Goal: Information Seeking & Learning: Learn about a topic

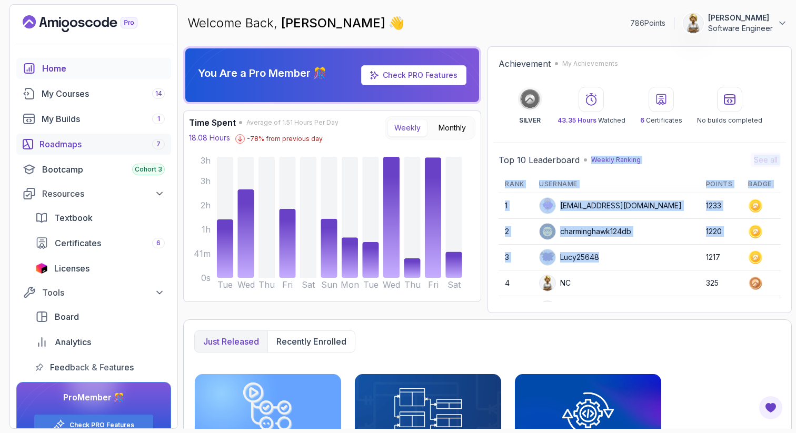
click at [76, 142] on div "Roadmaps 7" at bounding box center [101, 144] width 125 height 13
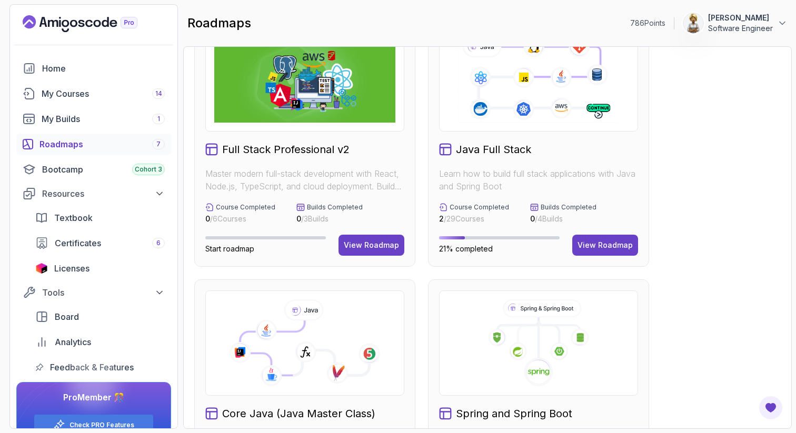
scroll to position [63, 0]
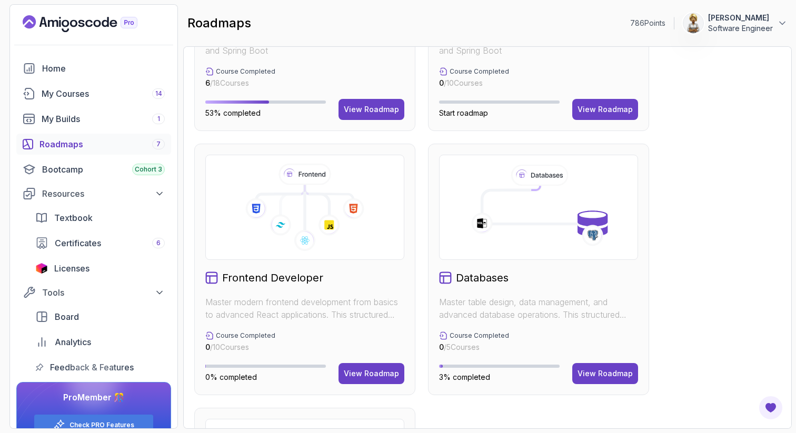
scroll to position [147, 0]
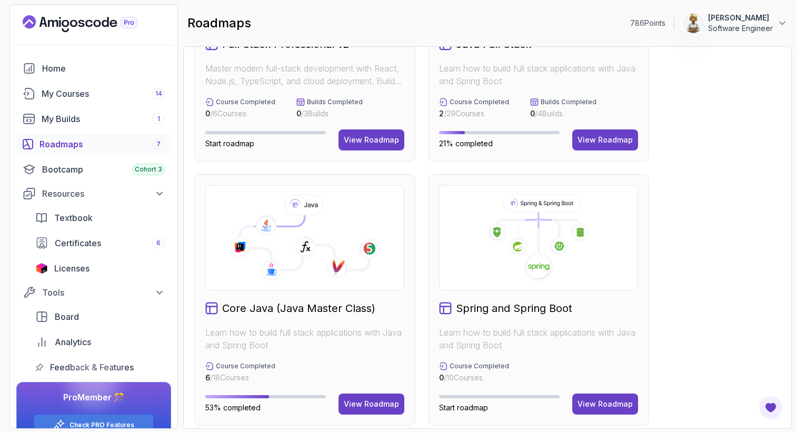
click at [306, 267] on icon at bounding box center [304, 237] width 181 height 87
click at [368, 404] on div "View Roadmap" at bounding box center [371, 404] width 55 height 11
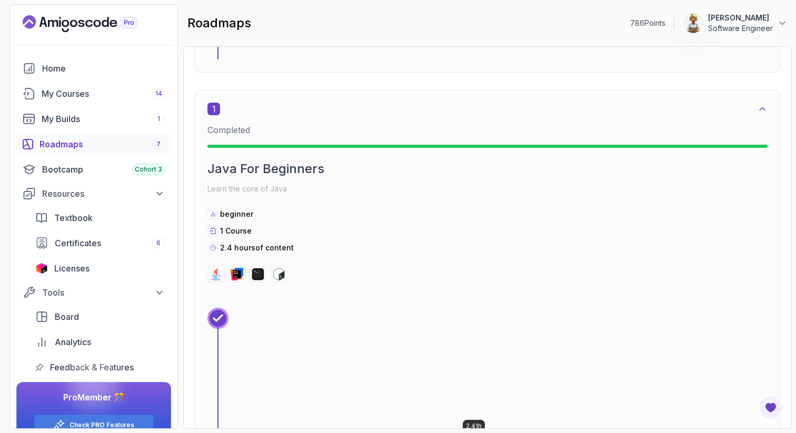
scroll to position [274, 0]
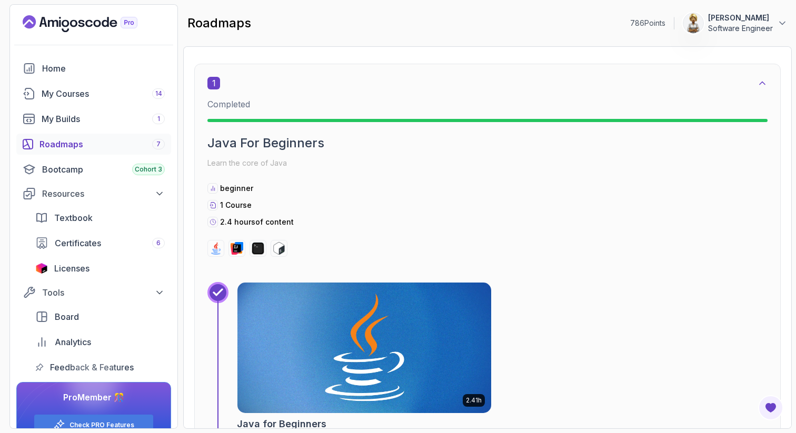
click at [370, 331] on img at bounding box center [364, 348] width 266 height 137
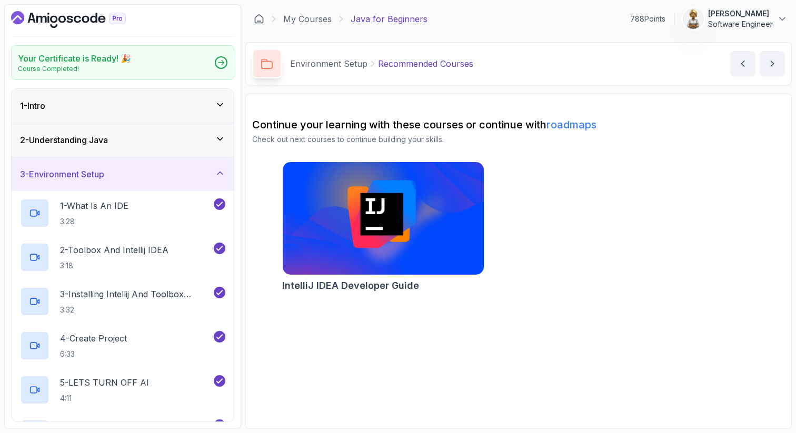
click at [209, 102] on div "1 - Intro" at bounding box center [122, 105] width 205 height 13
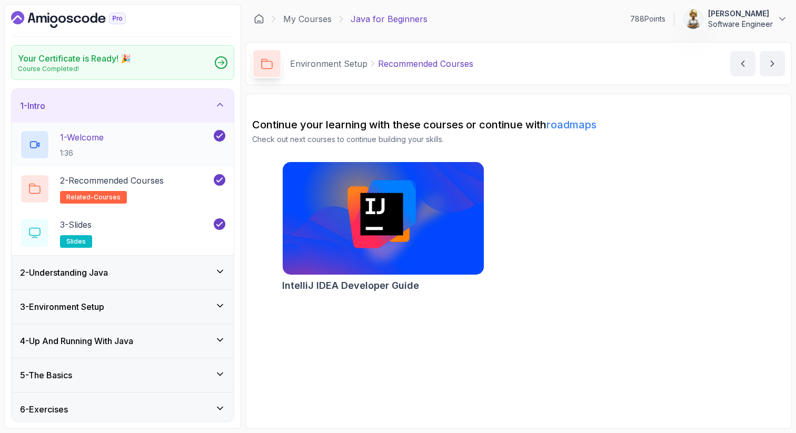
click at [155, 135] on div "1 - Welcome 1:36" at bounding box center [116, 144] width 192 height 29
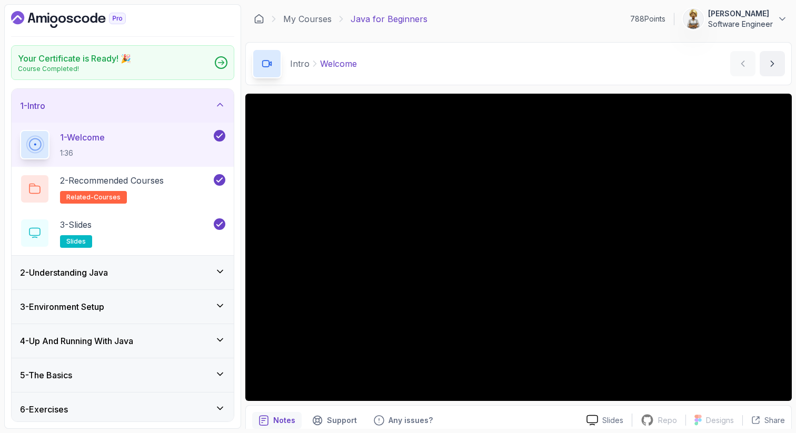
click at [223, 103] on icon at bounding box center [220, 104] width 11 height 11
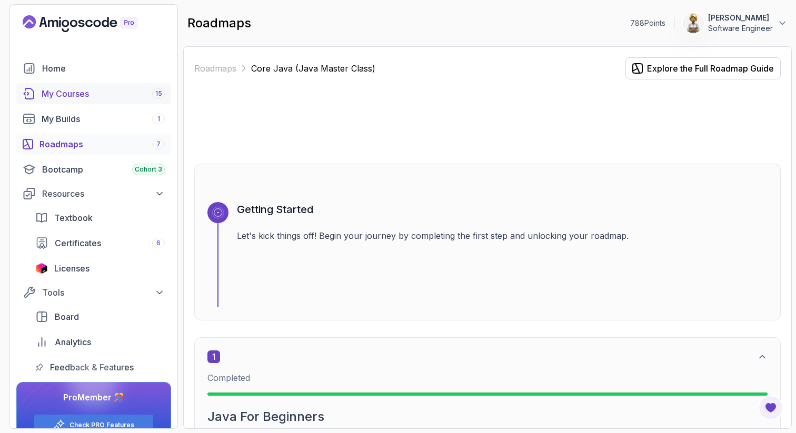
click at [64, 94] on div "My Courses 15" at bounding box center [103, 93] width 123 height 13
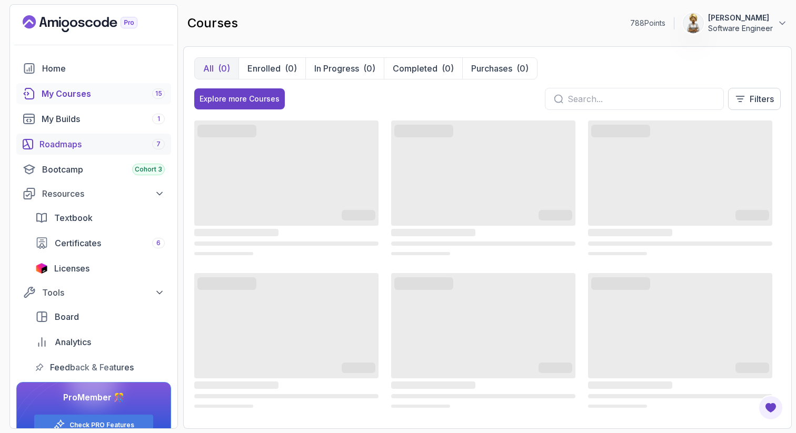
click at [63, 146] on div "Roadmaps 7" at bounding box center [101, 144] width 125 height 13
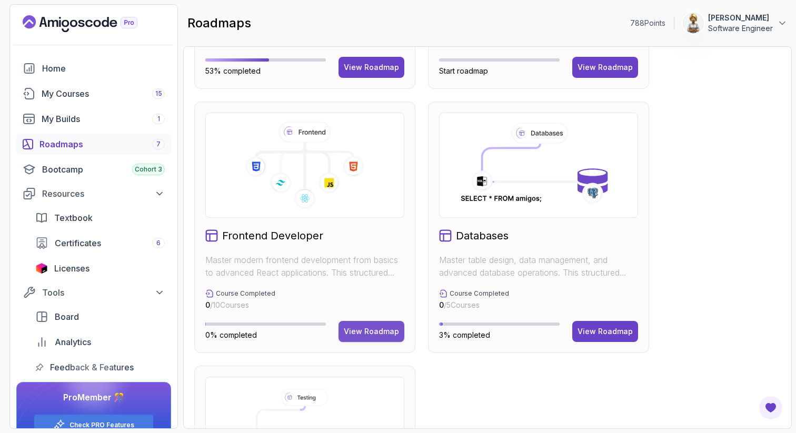
click at [367, 333] on div "View Roadmap" at bounding box center [371, 331] width 55 height 11
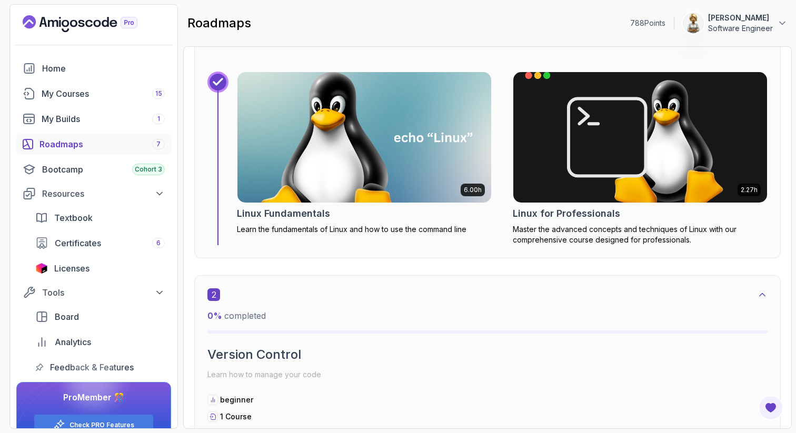
scroll to position [11, 0]
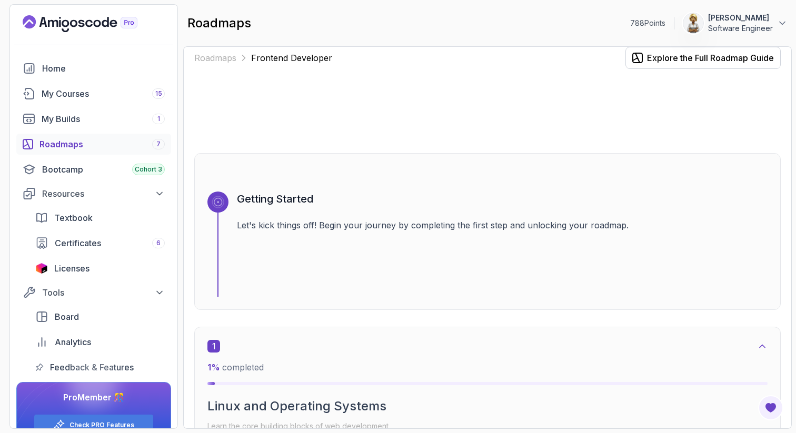
click at [784, 215] on div "Roadmaps Frontend Developer Explore the Full Roadmap Guide Getting Started Let'…" at bounding box center [487, 237] width 608 height 383
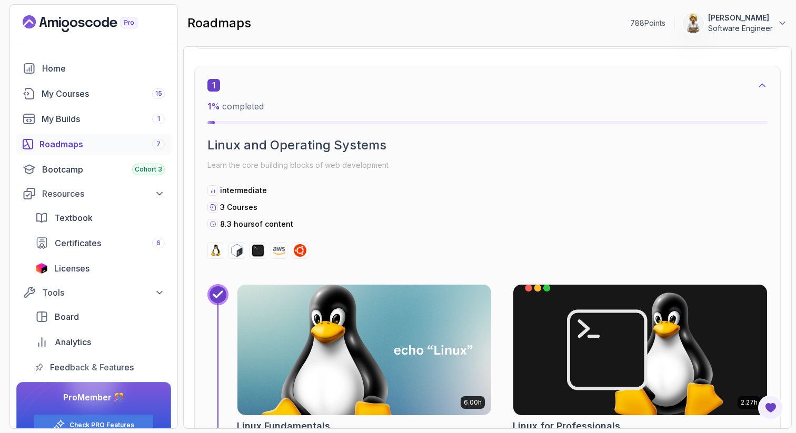
scroll to position [0, 0]
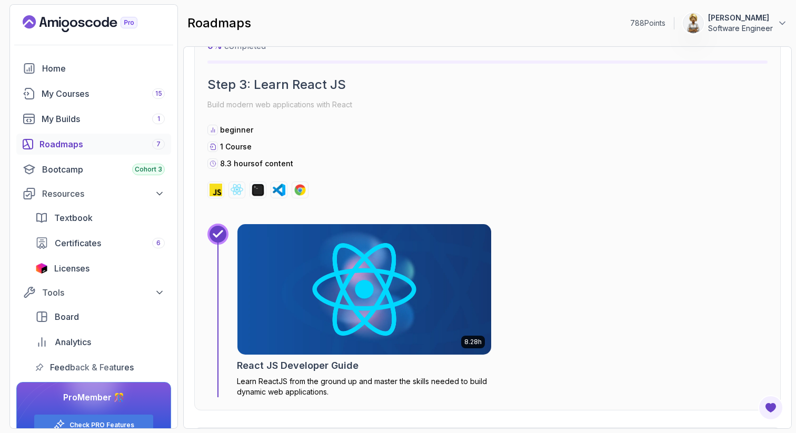
scroll to position [2617, 0]
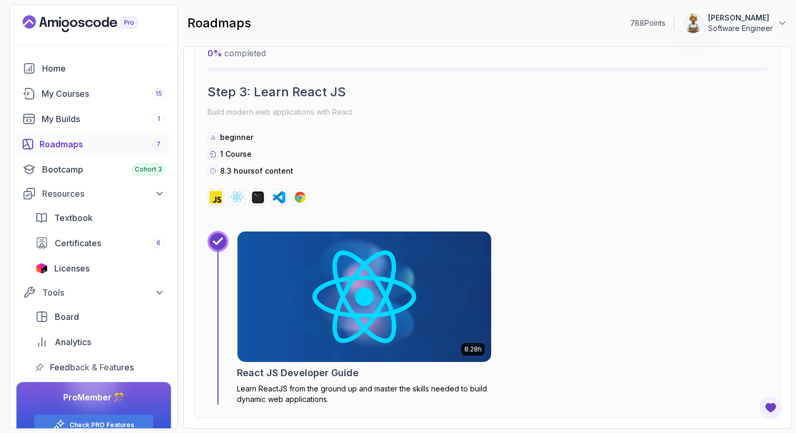
click at [71, 142] on div "Roadmaps 7" at bounding box center [101, 144] width 125 height 13
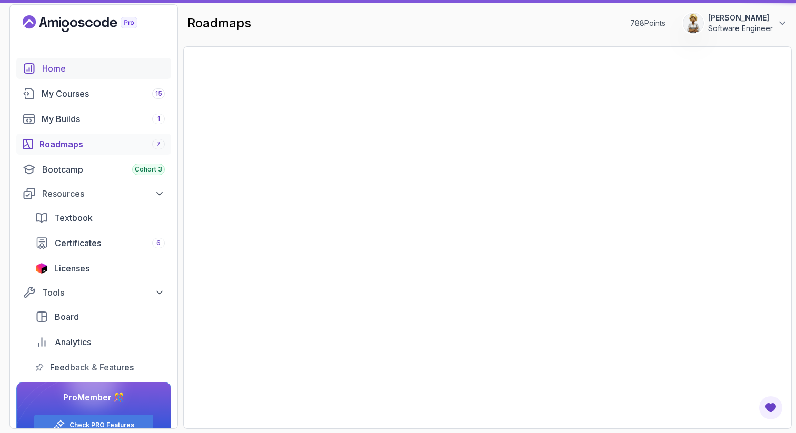
click at [59, 61] on link "Home" at bounding box center [93, 68] width 155 height 21
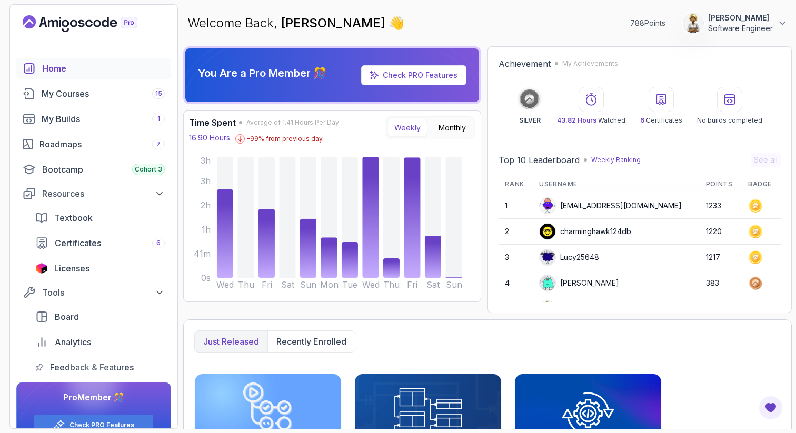
click at [478, 313] on div "You Are a Pro Member 🎊 Check PRO Features Time Spent Average of 1.41 Hours Per …" at bounding box center [487, 237] width 608 height 383
click at [61, 143] on div "Roadmaps 7" at bounding box center [101, 144] width 125 height 13
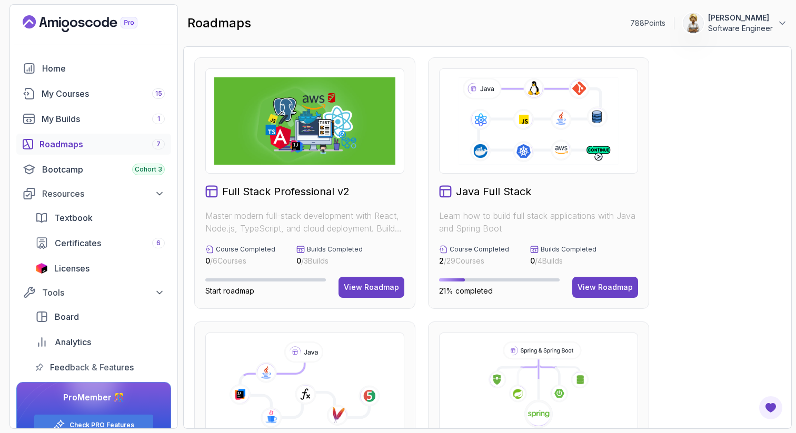
click at [374, 368] on icon at bounding box center [304, 385] width 181 height 87
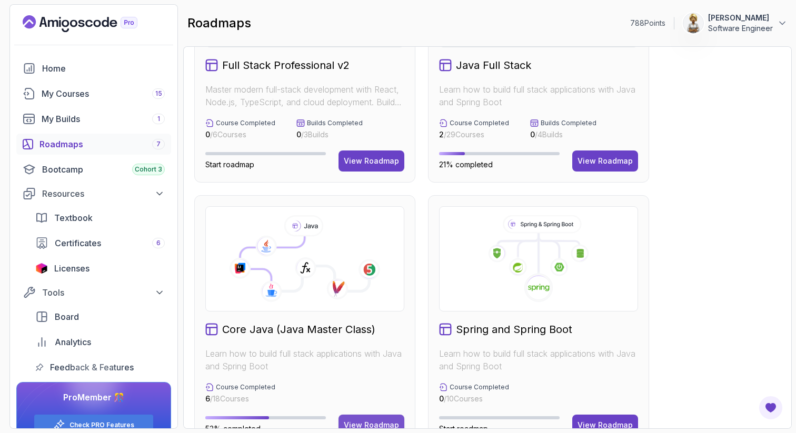
click at [375, 422] on div "View Roadmap" at bounding box center [371, 425] width 55 height 11
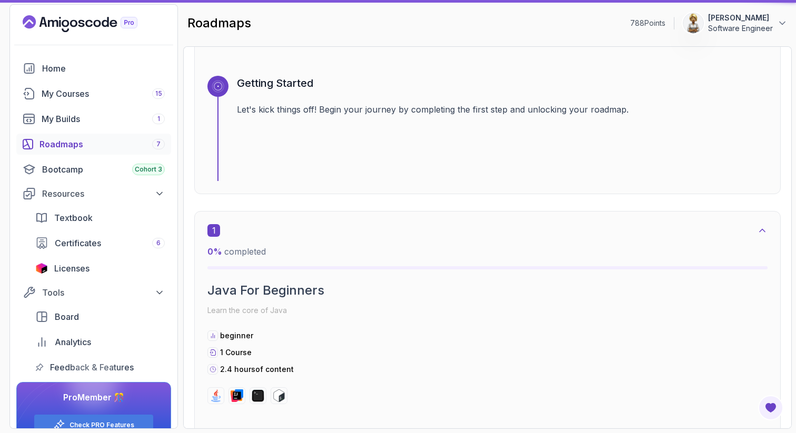
scroll to position [11, 0]
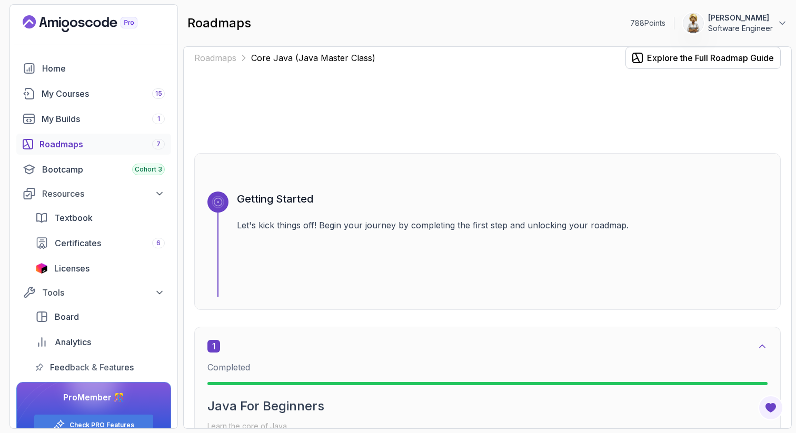
click at [783, 207] on div "Roadmaps Core Java (Java Master Class) Explore the Full Roadmap Guide Getting S…" at bounding box center [487, 237] width 608 height 383
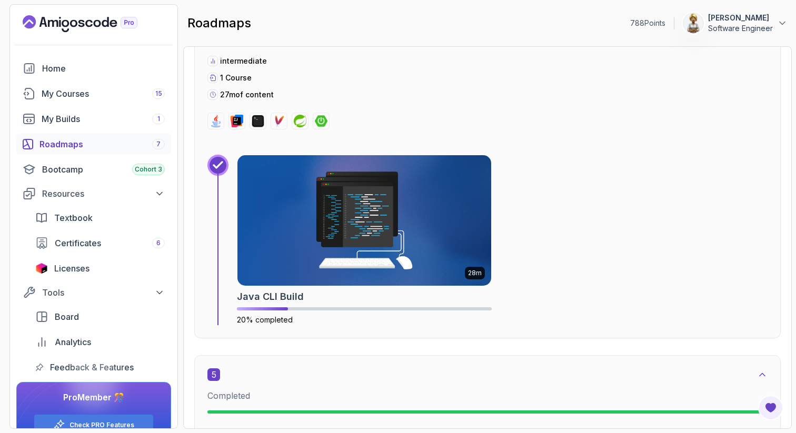
scroll to position [1634, 0]
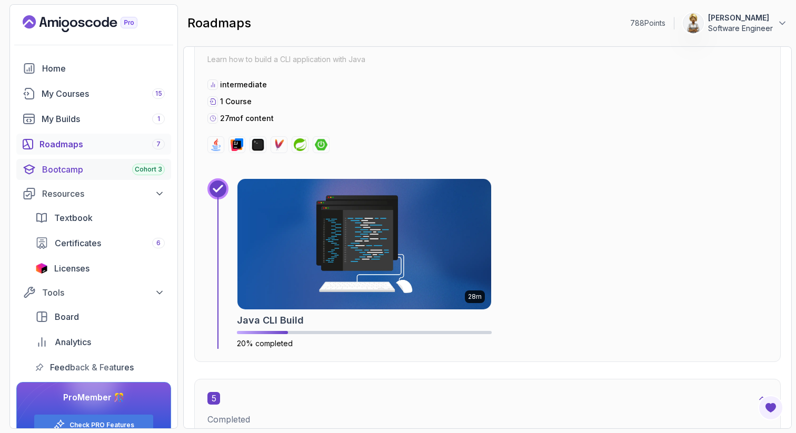
click at [77, 171] on div "Bootcamp Cohort 3" at bounding box center [103, 169] width 123 height 13
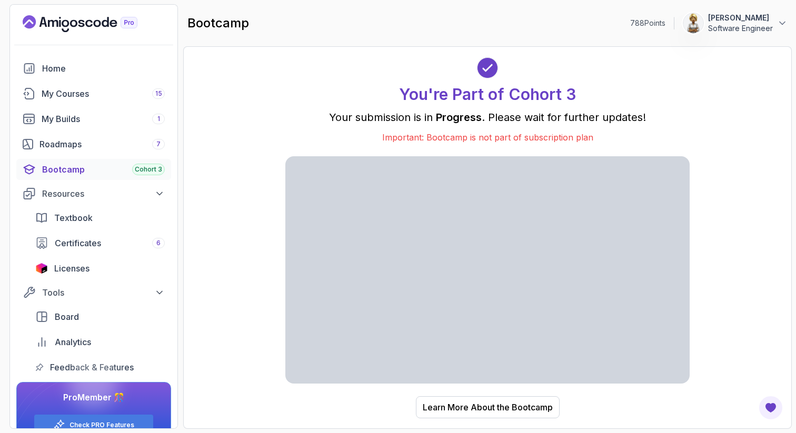
click at [787, 151] on div "You're Part of Cohort 3 Your submission is in Progress . Please wait for furthe…" at bounding box center [487, 237] width 608 height 383
click at [745, 191] on div "You're Part of Cohort 3 Your submission is in Progress . Please wait for furthe…" at bounding box center [487, 237] width 651 height 479
click at [67, 92] on div "My Courses 15" at bounding box center [103, 93] width 123 height 13
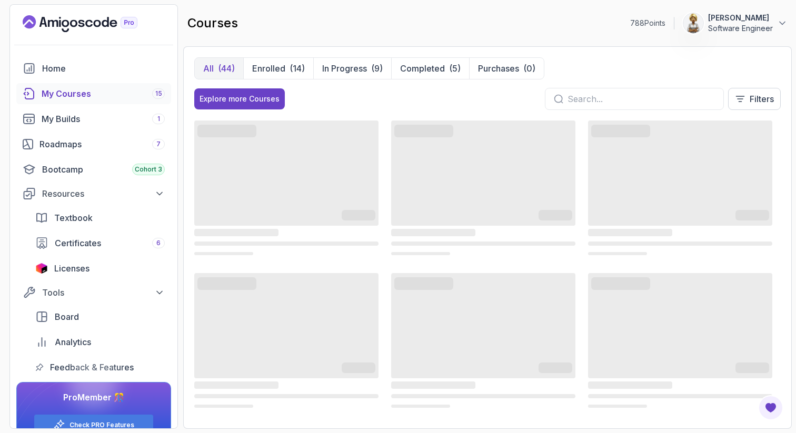
click at [653, 62] on div "All (44) Enrolled (14) In Progress (9) Completed (5) Purchases (0)" at bounding box center [487, 68] width 586 height 22
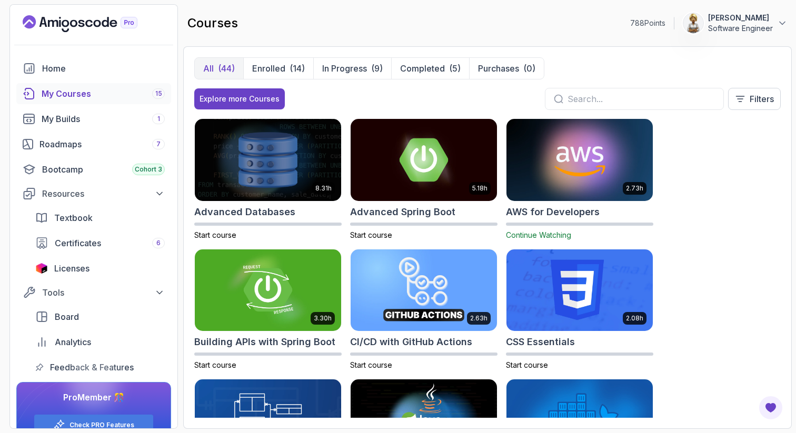
click at [754, 209] on div "8.31h Advanced Databases Start course 5.18h Advanced Spring Boot Start course 2…" at bounding box center [487, 268] width 586 height 300
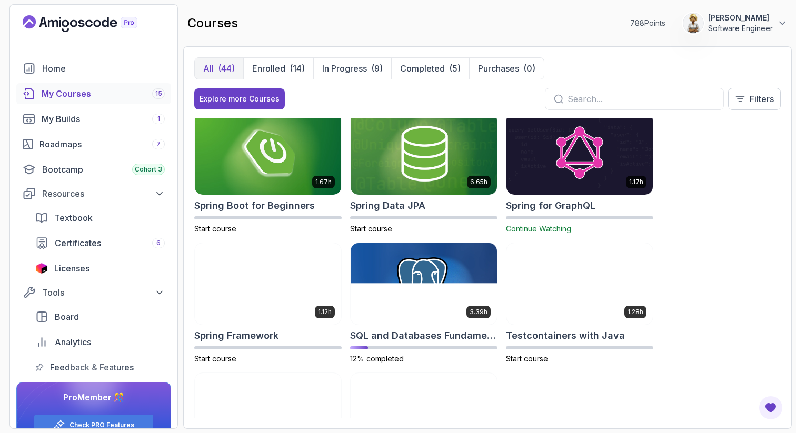
scroll to position [1659, 0]
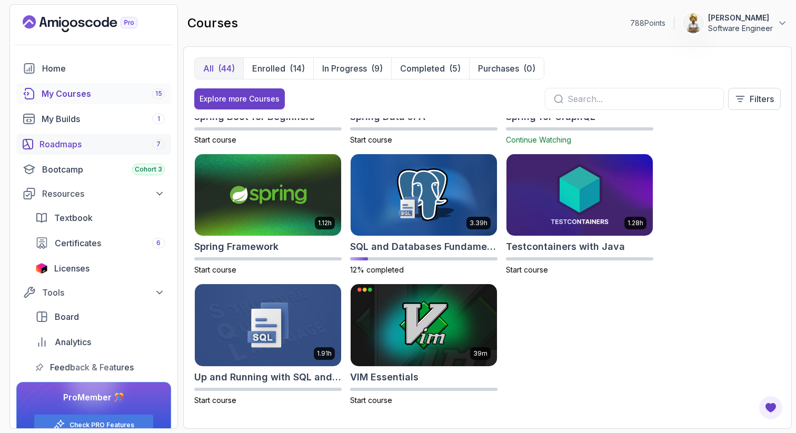
click at [64, 147] on div "Roadmaps 7" at bounding box center [101, 144] width 125 height 13
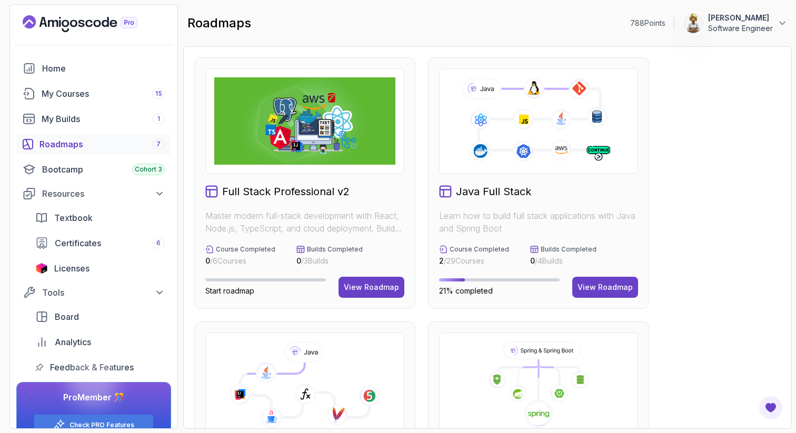
click at [370, 290] on div "View Roadmap" at bounding box center [371, 287] width 55 height 11
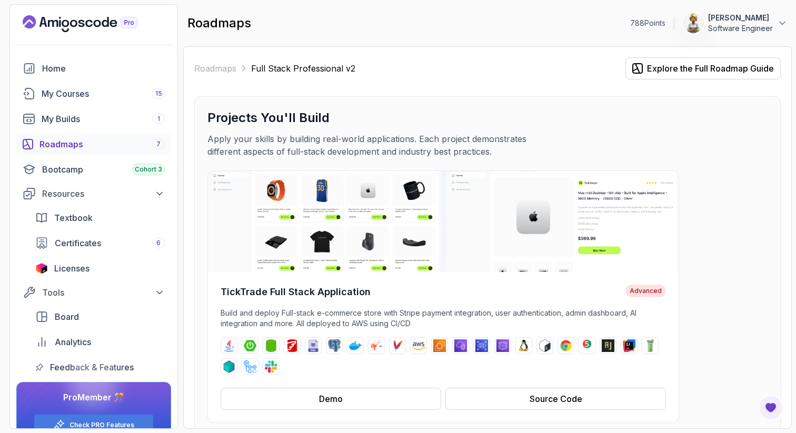
click at [744, 267] on div "TickTrade Full Stack Application Advanced Build and deploy Full-stack e-commerc…" at bounding box center [487, 297] width 560 height 253
click at [745, 298] on div "TickTrade Full Stack Application Advanced Build and deploy Full-stack e-commerc…" at bounding box center [487, 297] width 560 height 253
click at [59, 67] on div "Home" at bounding box center [103, 68] width 123 height 13
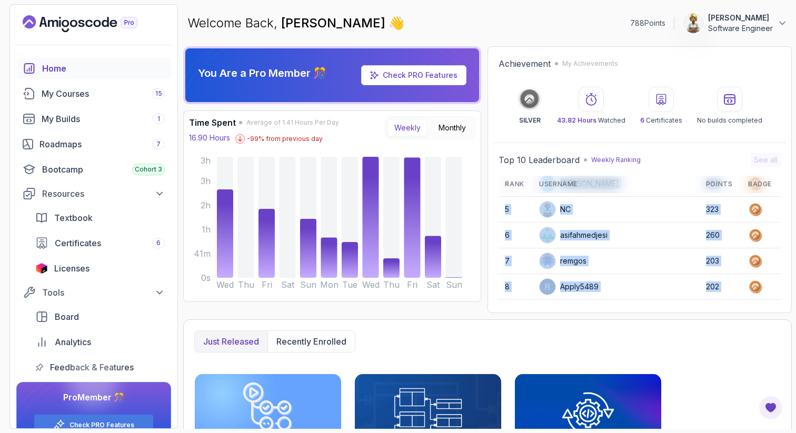
scroll to position [148, 0]
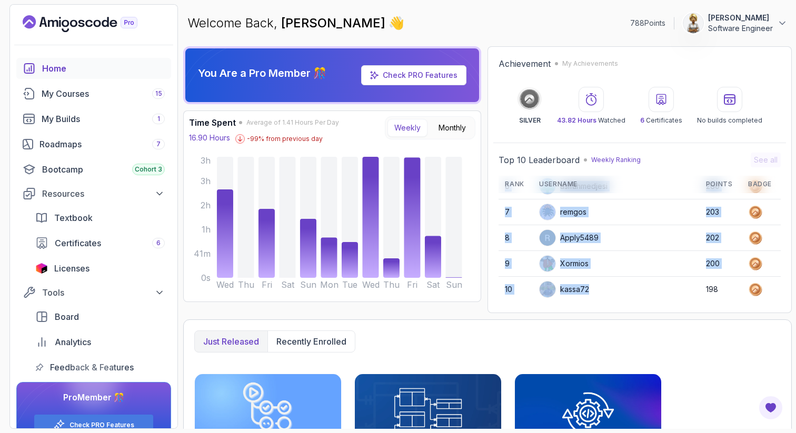
drag, startPoint x: 581, startPoint y: 278, endPoint x: 577, endPoint y: 298, distance: 20.9
click at [577, 300] on tbody "1 [EMAIL_ADDRESS][DOMAIN_NAME] 1233 2 charminghawk124db 1220 3 Lucy25648 1217 4…" at bounding box center [639, 174] width 282 height 258
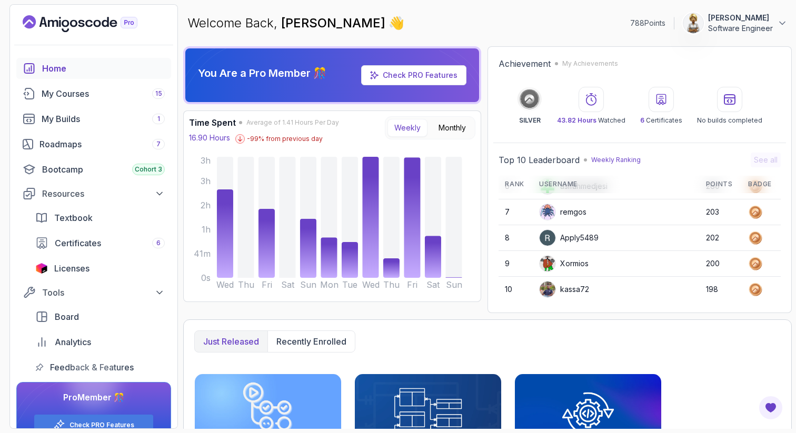
click at [597, 222] on td "remgos" at bounding box center [616, 211] width 167 height 25
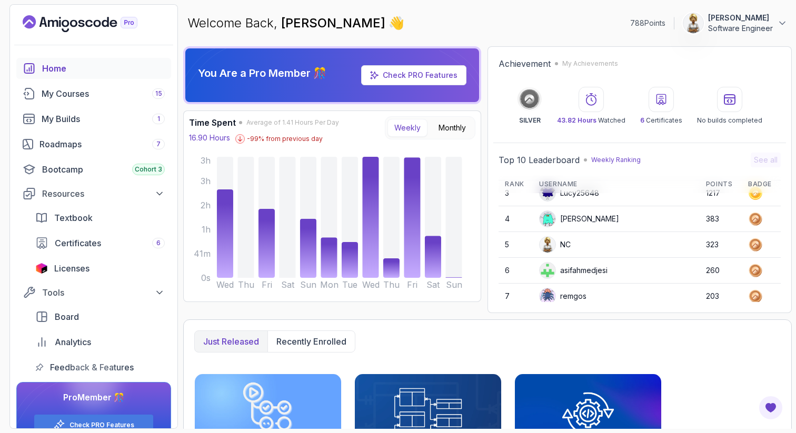
scroll to position [43, 0]
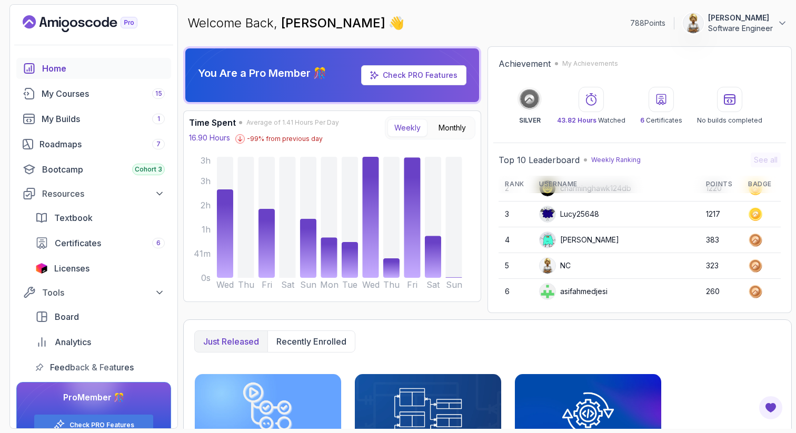
drag, startPoint x: 585, startPoint y: 268, endPoint x: 544, endPoint y: 268, distance: 41.1
click at [544, 268] on td "NC" at bounding box center [616, 265] width 167 height 25
click at [590, 257] on td "NC" at bounding box center [616, 265] width 167 height 25
click at [590, 242] on div "[PERSON_NAME]" at bounding box center [579, 240] width 80 height 17
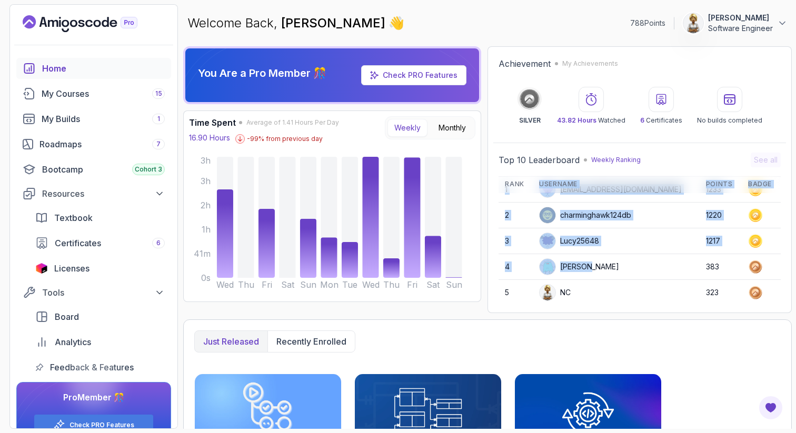
scroll to position [0, 0]
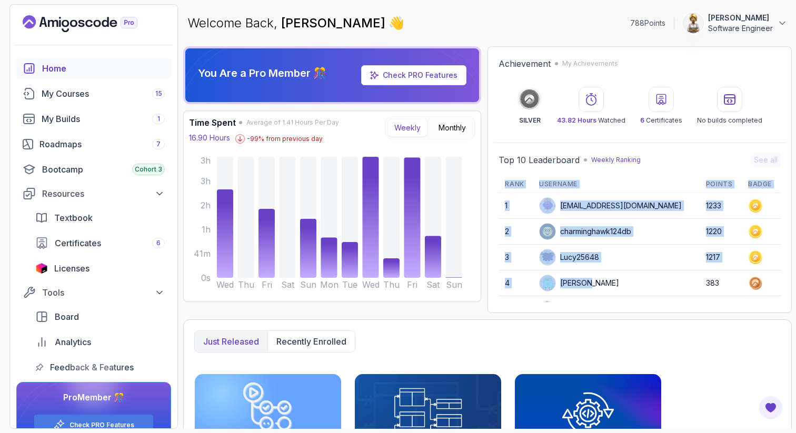
drag, startPoint x: 590, startPoint y: 242, endPoint x: 591, endPoint y: 175, distance: 66.9
click at [591, 175] on div "Top 10 Leaderboard Weekly Ranking See all Rank Username Points Badge 1 [EMAIL_A…" at bounding box center [639, 227] width 282 height 149
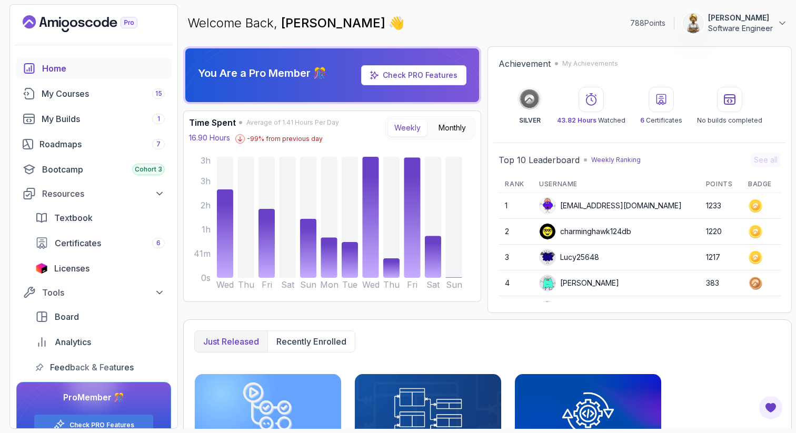
click at [778, 73] on div "Achievement My Achievements SILVER 43.82 Hours Watched 6 Certificates No builds…" at bounding box center [639, 91] width 293 height 78
click at [74, 218] on span "Textbook" at bounding box center [73, 218] width 38 height 13
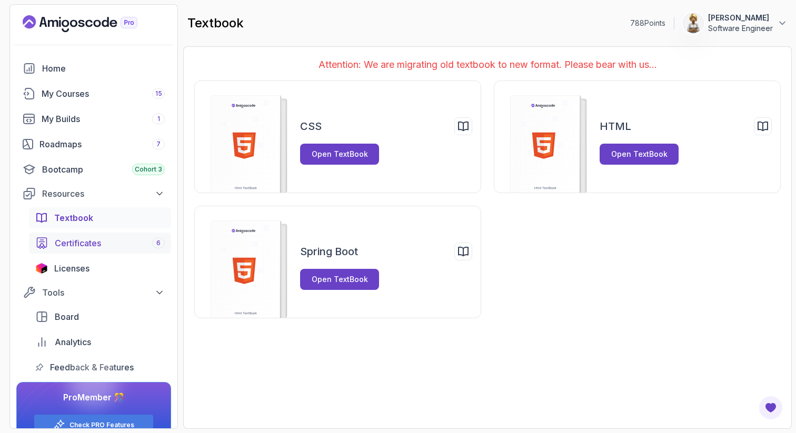
click at [81, 244] on span "Certificates" at bounding box center [78, 243] width 46 height 13
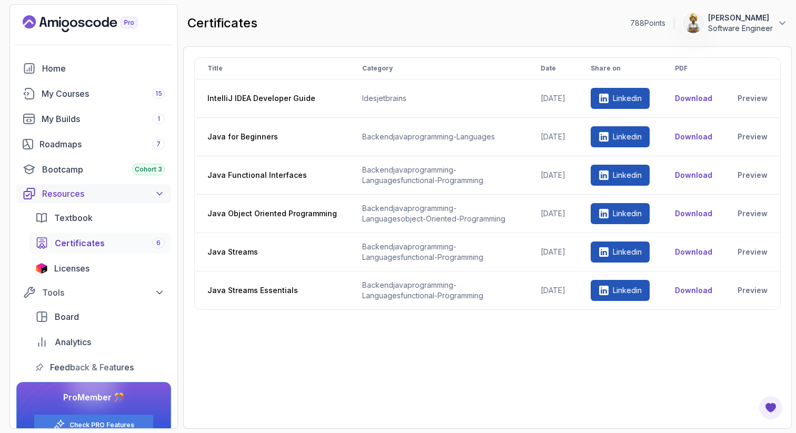
click at [159, 192] on icon at bounding box center [159, 193] width 11 height 11
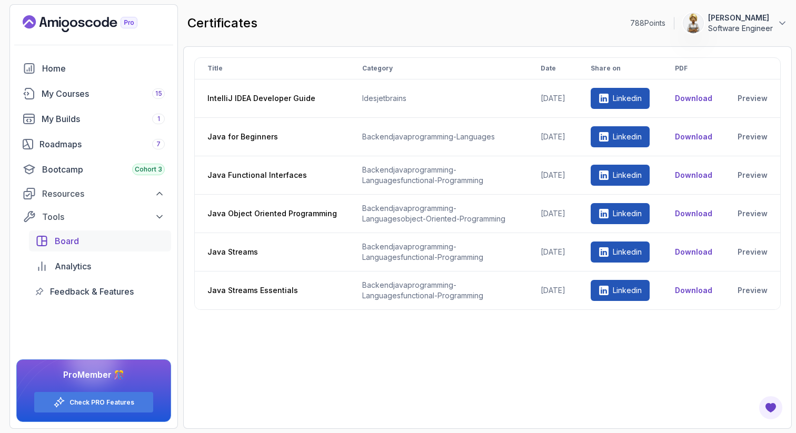
click at [75, 241] on span "Board" at bounding box center [67, 241] width 24 height 13
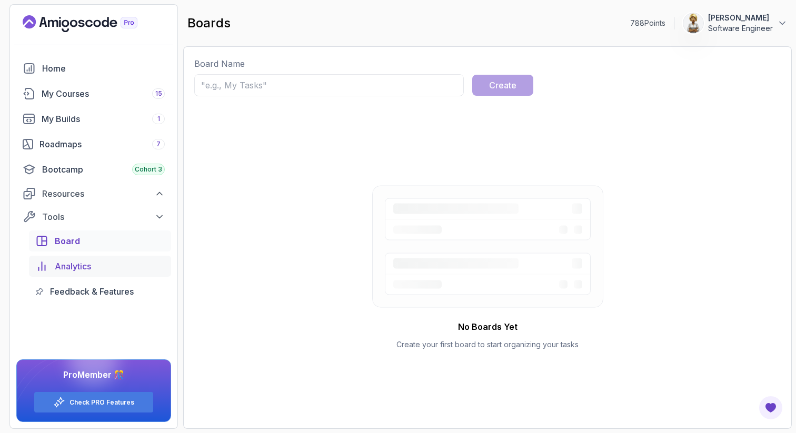
click at [67, 261] on span "Analytics" at bounding box center [73, 266] width 36 height 13
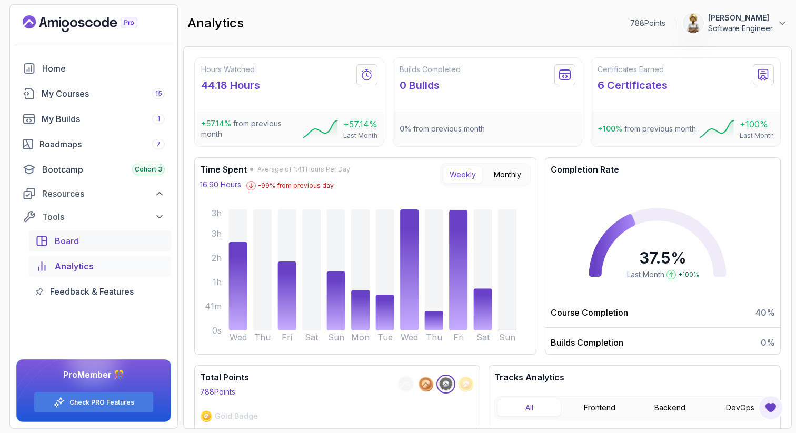
click at [63, 235] on span "Board" at bounding box center [67, 241] width 24 height 13
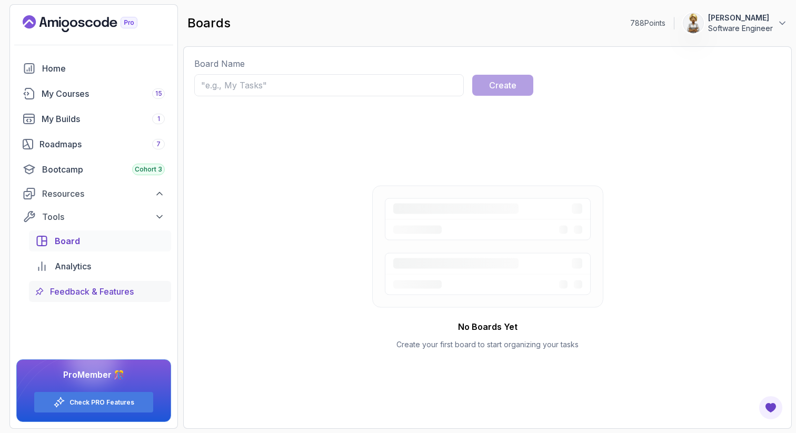
click at [72, 295] on span "Feedback & Features" at bounding box center [92, 291] width 84 height 13
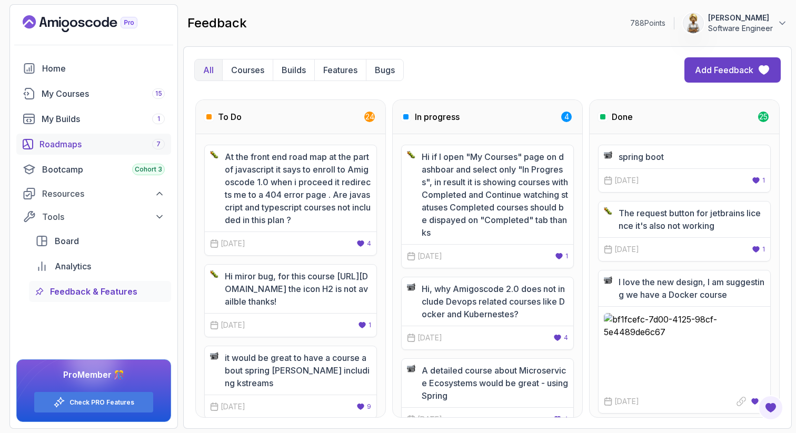
click at [76, 143] on div "Roadmaps 7" at bounding box center [101, 144] width 125 height 13
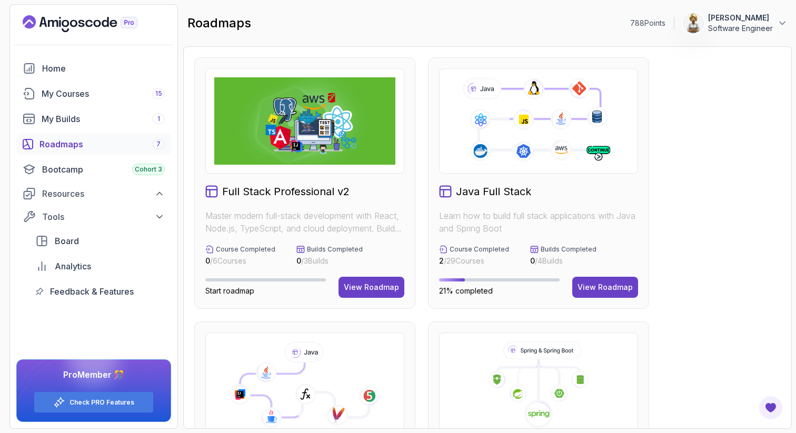
click at [390, 350] on icon at bounding box center [304, 385] width 181 height 87
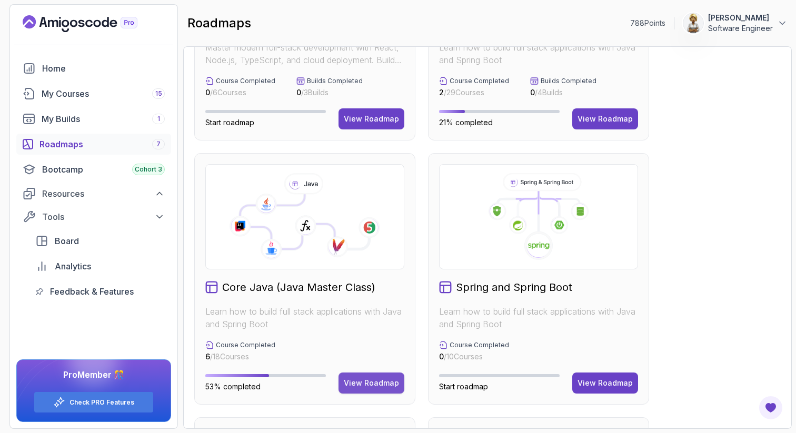
click at [368, 386] on div "View Roadmap" at bounding box center [371, 383] width 55 height 11
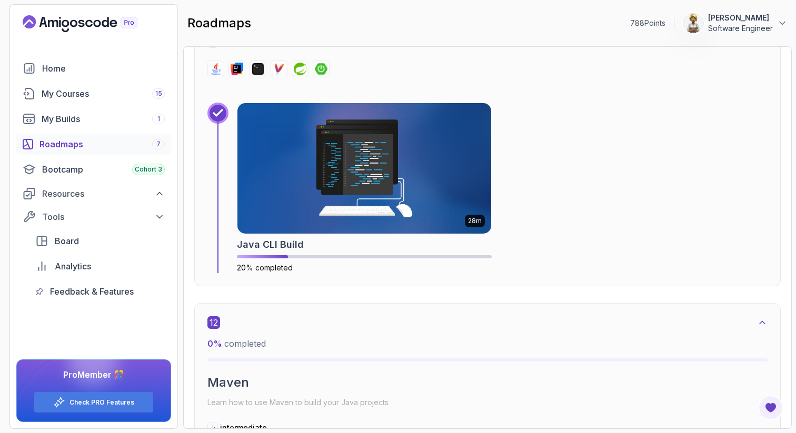
scroll to position [4464, 0]
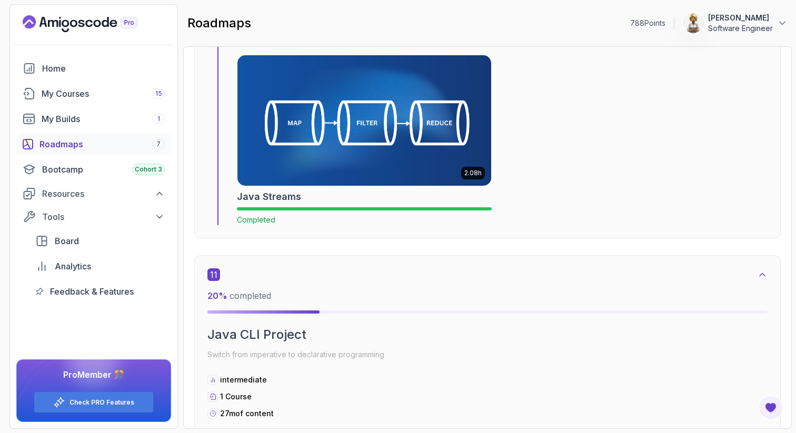
click at [415, 158] on img at bounding box center [364, 120] width 266 height 137
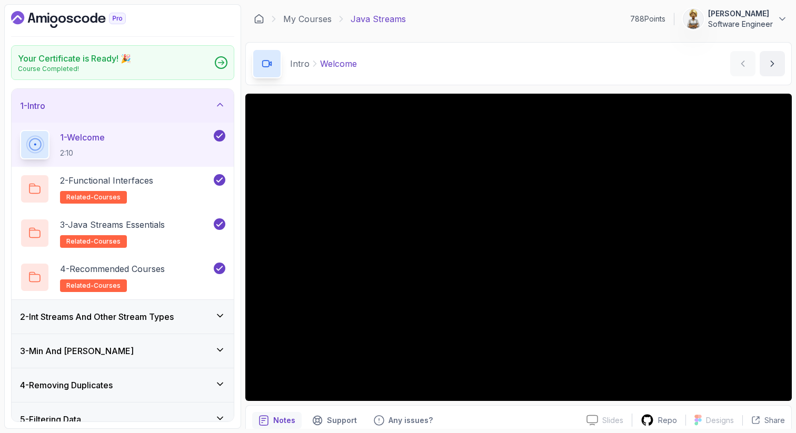
click at [224, 104] on icon at bounding box center [220, 104] width 11 height 11
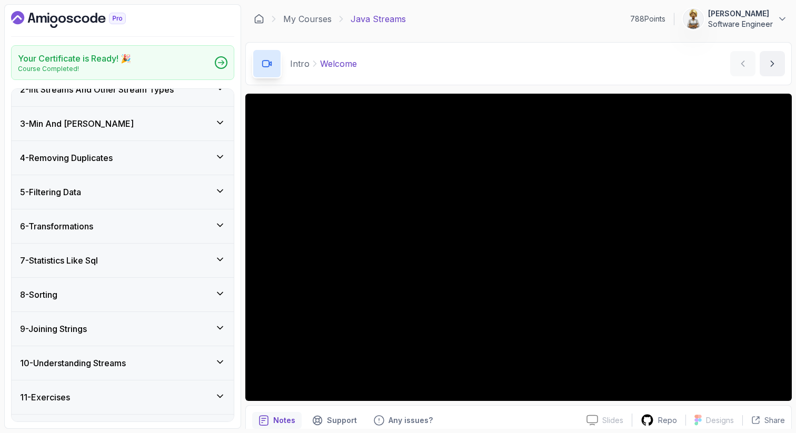
scroll to position [77, 0]
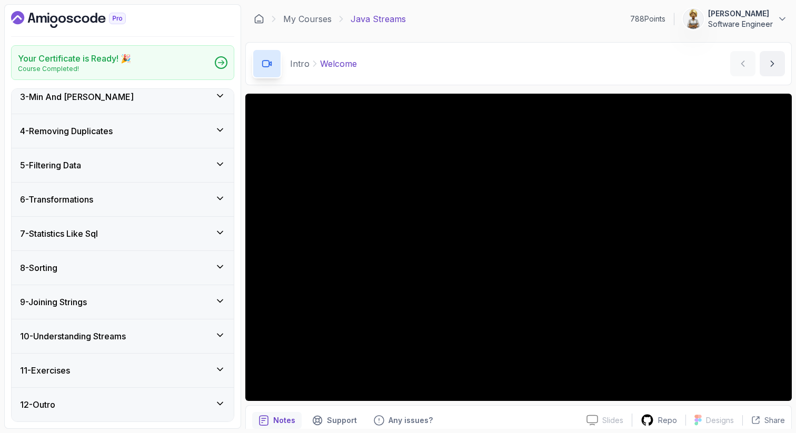
click at [222, 368] on icon at bounding box center [219, 369] width 5 height 3
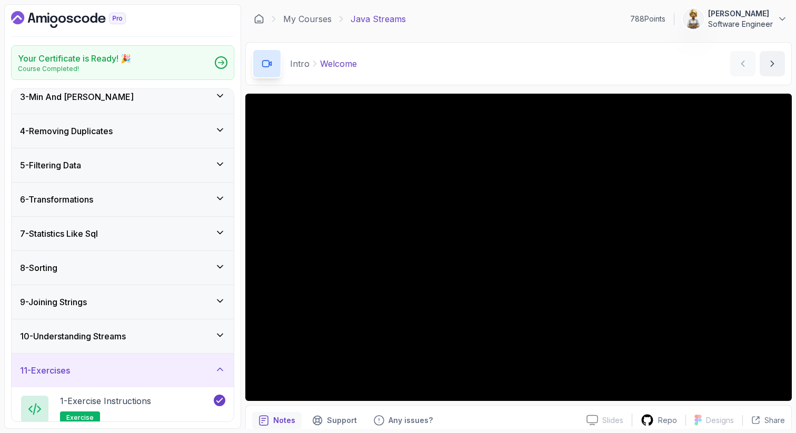
scroll to position [209, 0]
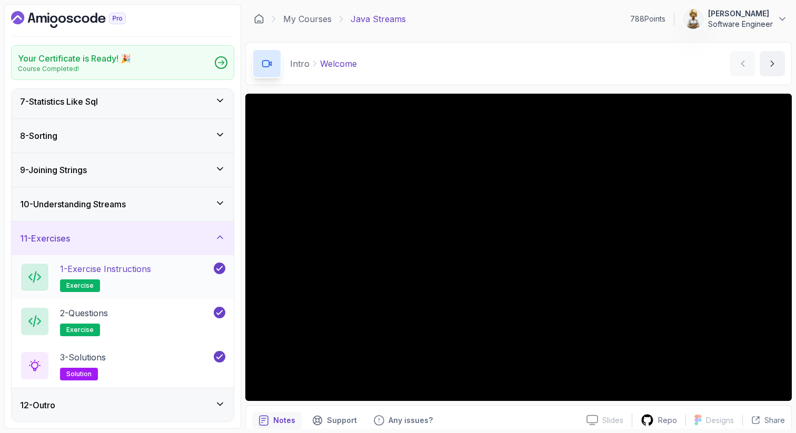
click at [128, 274] on p "1 - Exercise Instructions" at bounding box center [105, 269] width 91 height 13
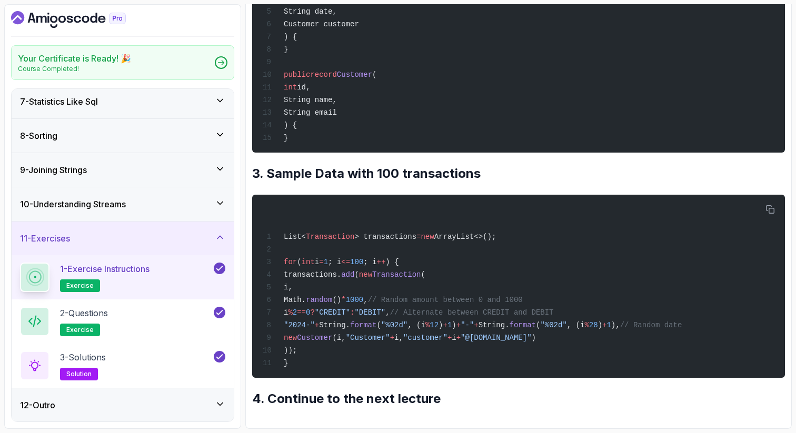
click at [221, 232] on icon at bounding box center [220, 237] width 11 height 11
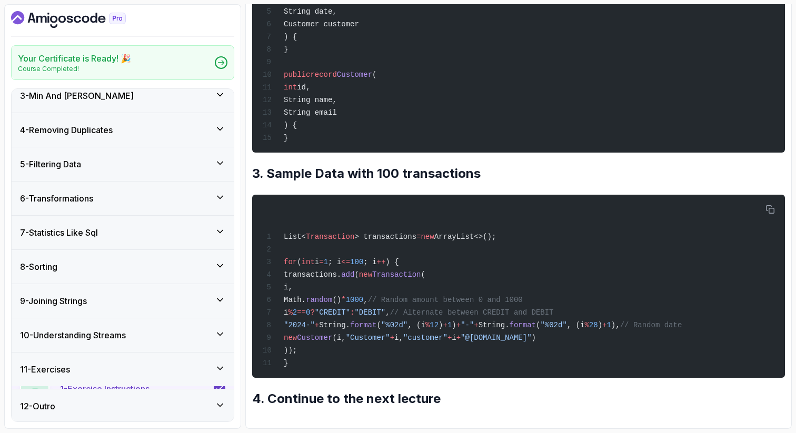
scroll to position [77, 0]
click at [223, 403] on icon at bounding box center [220, 403] width 11 height 11
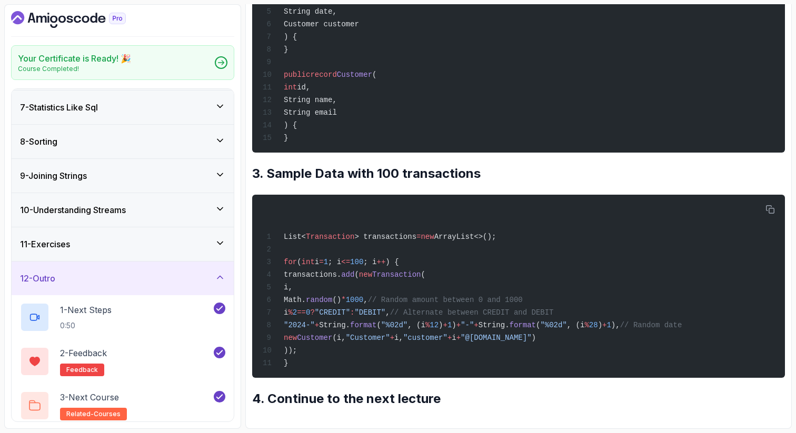
scroll to position [209, 0]
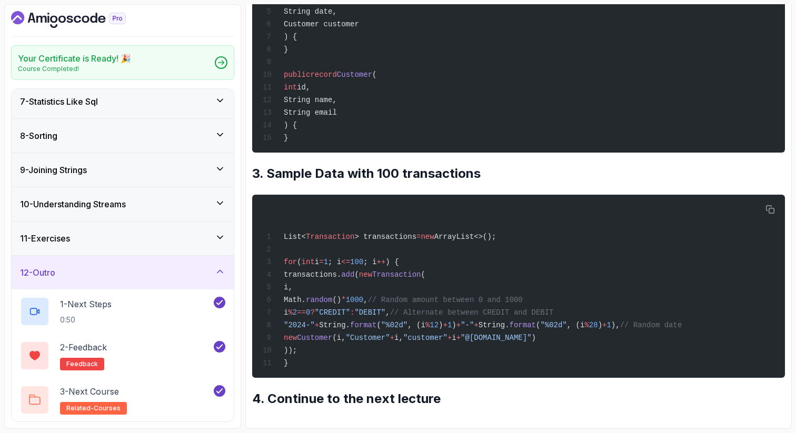
click at [220, 195] on div "10 - Understanding Streams" at bounding box center [123, 204] width 222 height 34
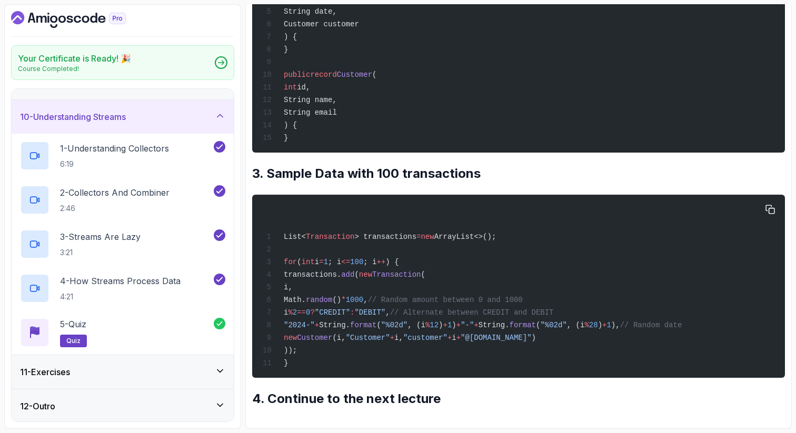
scroll to position [298, 0]
click at [217, 367] on icon at bounding box center [220, 370] width 11 height 11
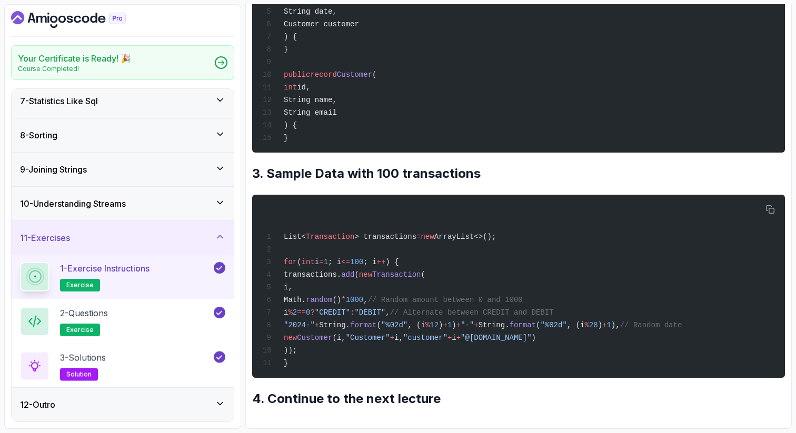
scroll to position [209, 0]
click at [174, 280] on div "1 - Exercise Instructions exercise" at bounding box center [116, 277] width 192 height 29
click at [790, 314] on div "Exercise Support Any issues? Slides Slides not available Repo Designs Design no…" at bounding box center [518, 90] width 546 height 677
click at [163, 315] on div "2 - Questions exercise" at bounding box center [116, 321] width 192 height 29
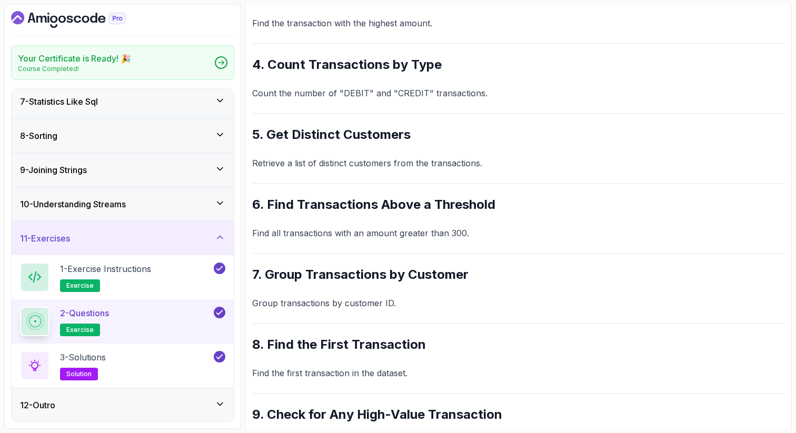
click at [596, 72] on h2 "4. Count Transactions by Type" at bounding box center [518, 64] width 533 height 17
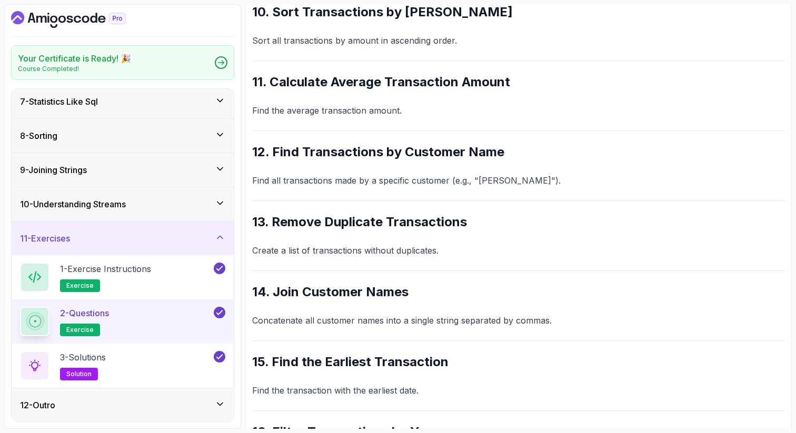
scroll to position [1169, 0]
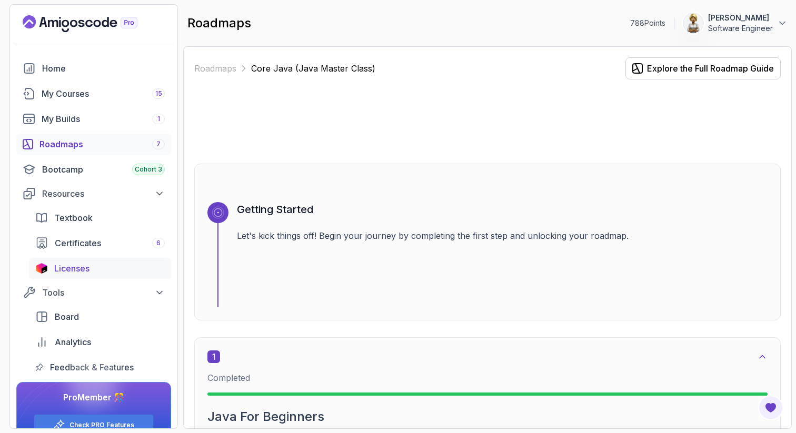
click at [78, 267] on span "Licenses" at bounding box center [71, 268] width 35 height 13
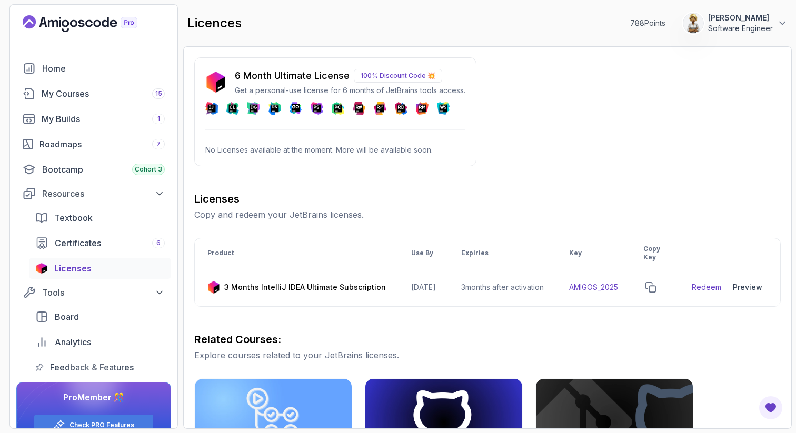
click at [210, 111] on icon at bounding box center [212, 109] width 8 height 8
click at [232, 113] on icon at bounding box center [232, 108] width 13 height 13
click at [560, 138] on div "6 Month Ultimate License 100% Discount Code 💥 Get a personal-use license for 6 …" at bounding box center [487, 365] width 586 height 617
